Goal: Transaction & Acquisition: Subscribe to service/newsletter

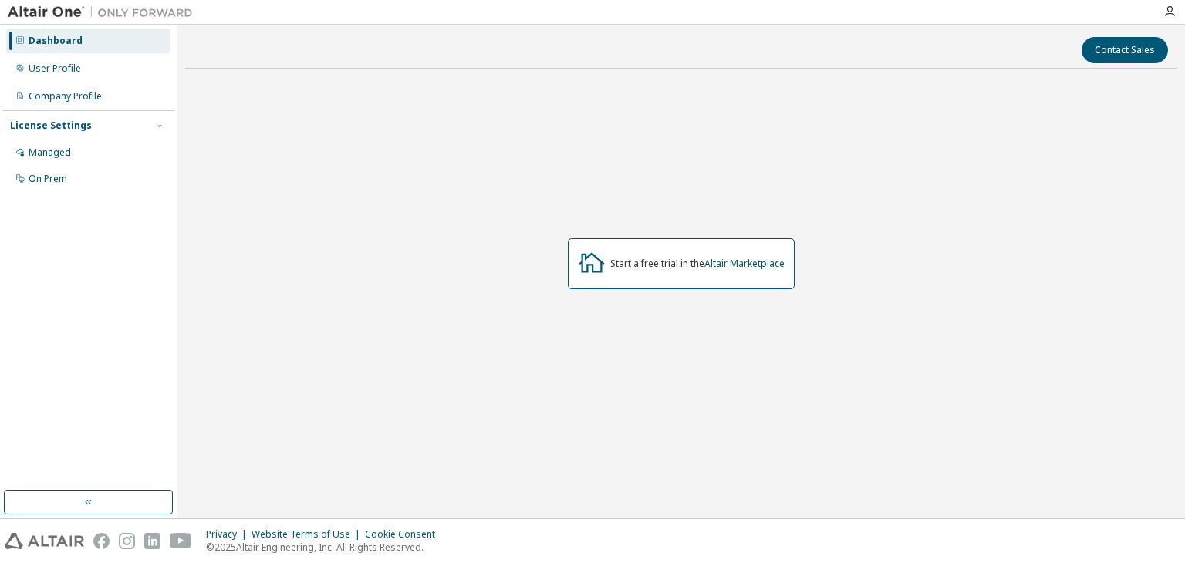
click at [596, 266] on icon at bounding box center [592, 263] width 28 height 28
click at [614, 263] on div "Start a free trial in the Altair Marketplace" at bounding box center [697, 264] width 174 height 12
click at [380, 346] on div "Start a free trial in the Altair Marketplace" at bounding box center [681, 264] width 993 height 367
click at [278, 360] on div "Start a free trial in the Altair Marketplace" at bounding box center [681, 264] width 993 height 367
click at [294, 200] on div "Start a free trial in the Altair Marketplace" at bounding box center [681, 264] width 993 height 367
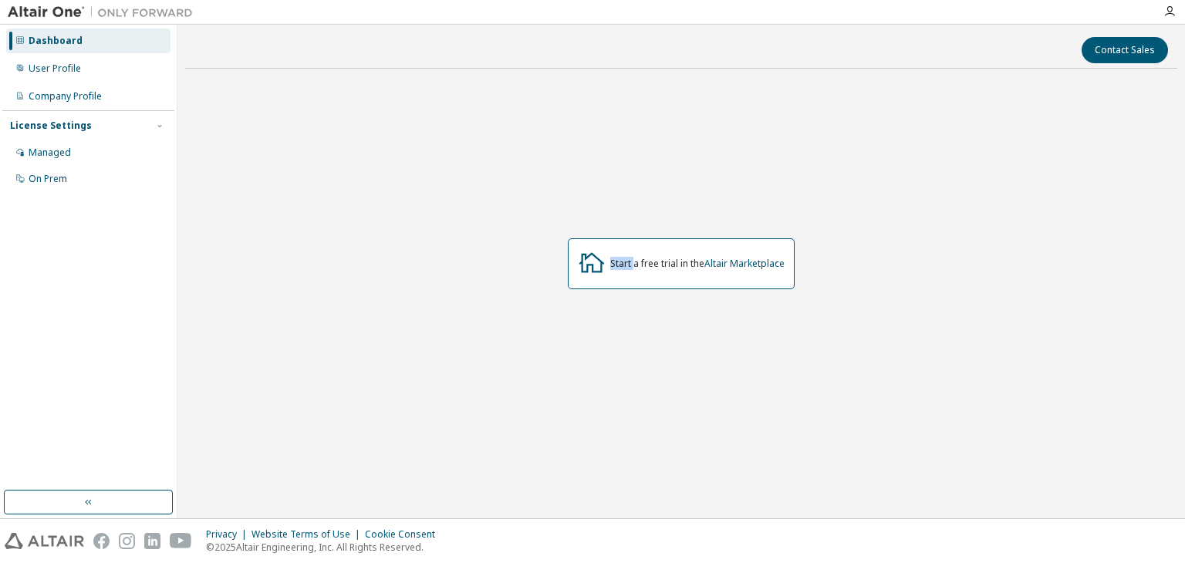
click at [293, 199] on div "Start a free trial in the Altair Marketplace" at bounding box center [681, 264] width 993 height 367
click at [68, 44] on div "Dashboard" at bounding box center [56, 41] width 54 height 12
click at [638, 264] on div "Start a free trial in the Altair Marketplace" at bounding box center [697, 264] width 174 height 12
click at [600, 261] on icon at bounding box center [592, 263] width 28 height 28
click at [597, 261] on icon at bounding box center [592, 263] width 28 height 28
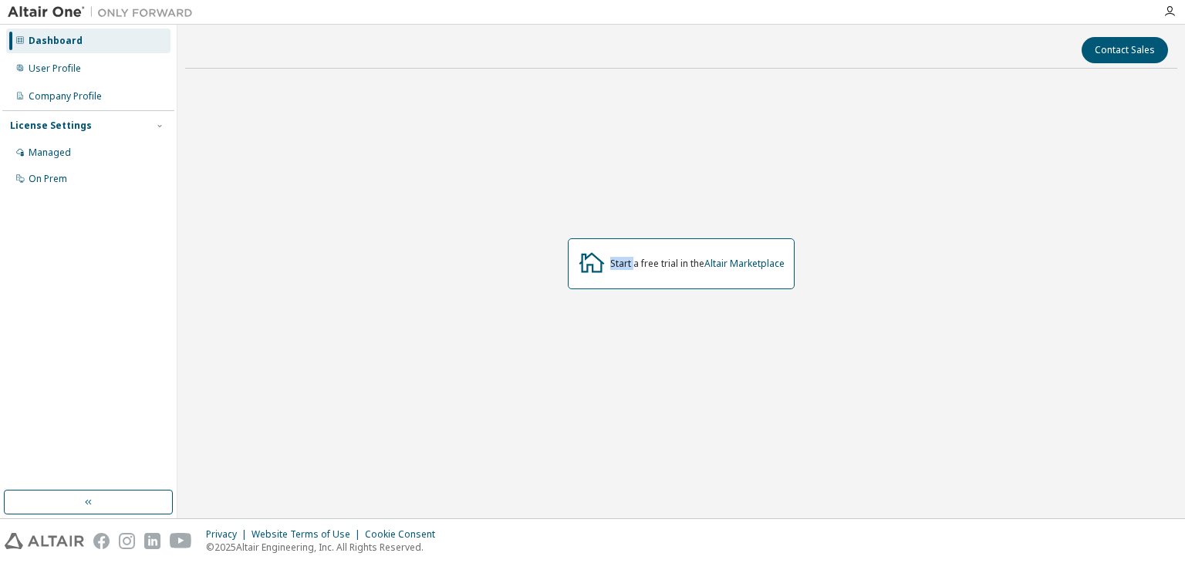
click at [597, 261] on icon at bounding box center [592, 263] width 28 height 28
click at [590, 267] on icon at bounding box center [592, 263] width 28 height 28
click at [590, 268] on icon at bounding box center [592, 263] width 28 height 28
click at [366, 466] on div "Contact Sales Start a free trial in the Altair Marketplace" at bounding box center [681, 271] width 993 height 479
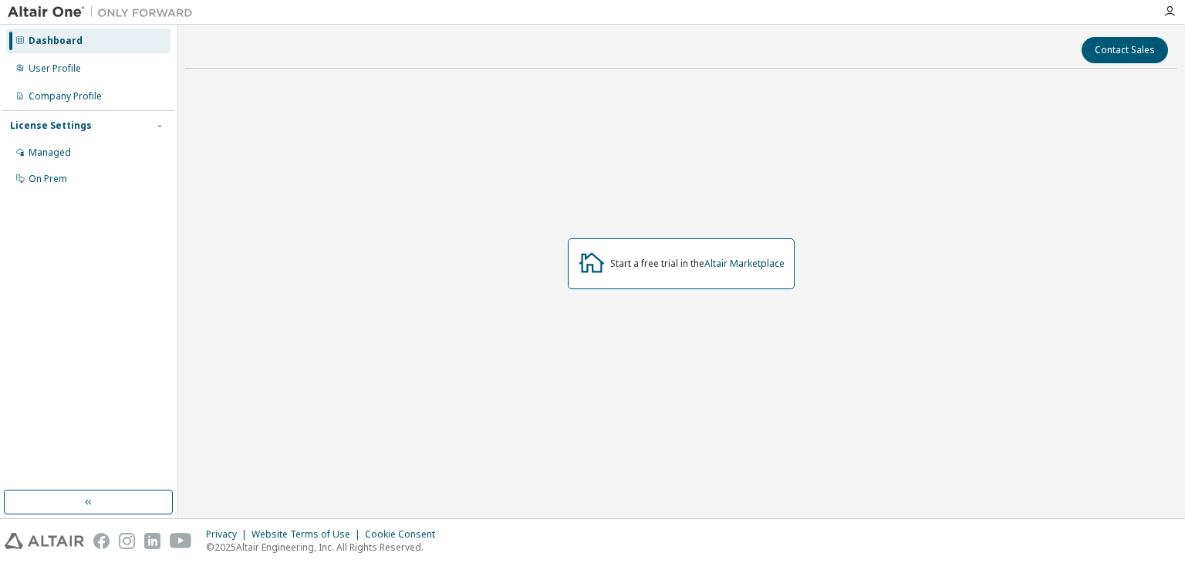
click at [338, 384] on div "Start a free trial in the Altair Marketplace" at bounding box center [681, 264] width 993 height 367
drag, startPoint x: 346, startPoint y: 375, endPoint x: 346, endPoint y: 385, distance: 10.0
click at [346, 376] on div "Start a free trial in the Altair Marketplace" at bounding box center [681, 264] width 993 height 367
drag, startPoint x: 274, startPoint y: 377, endPoint x: 863, endPoint y: 334, distance: 590.4
click at [863, 334] on div "Start a free trial in the Altair Marketplace" at bounding box center [681, 264] width 993 height 367
